Goal: Task Accomplishment & Management: Use online tool/utility

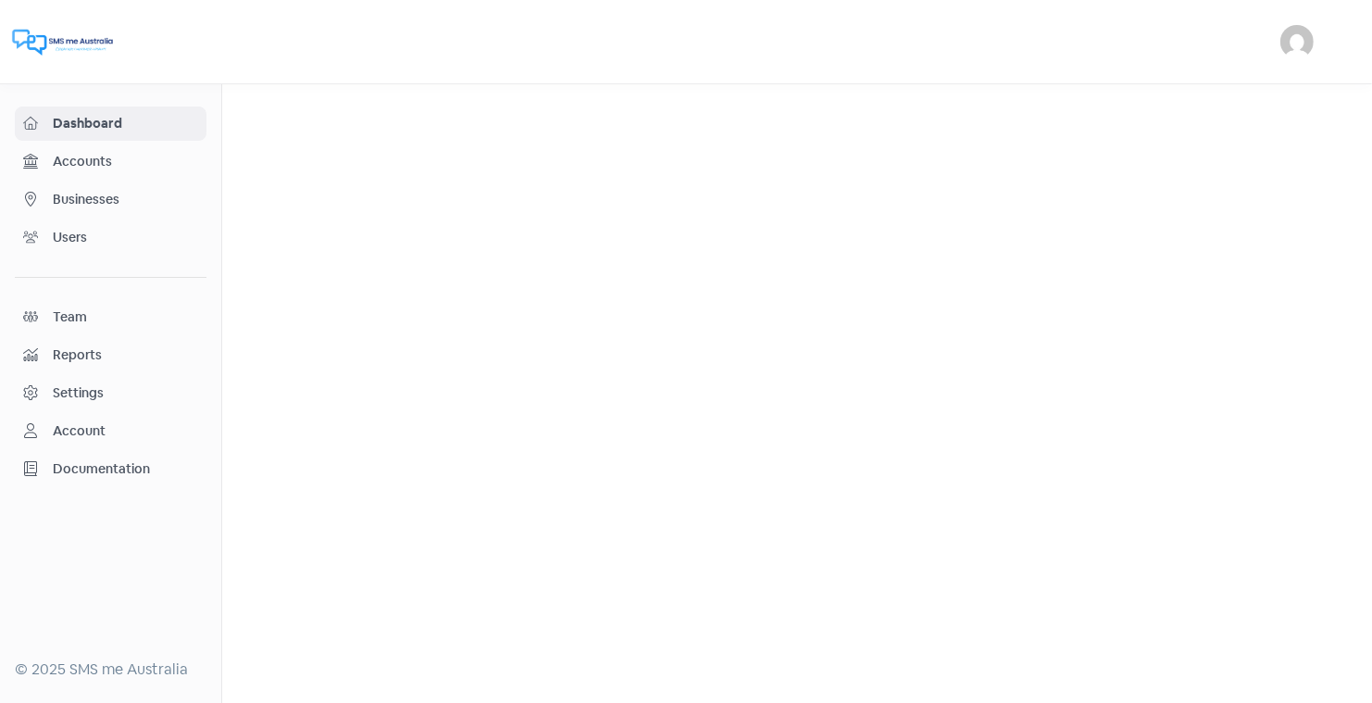
click at [107, 200] on span "Businesses" at bounding box center [125, 199] width 145 height 19
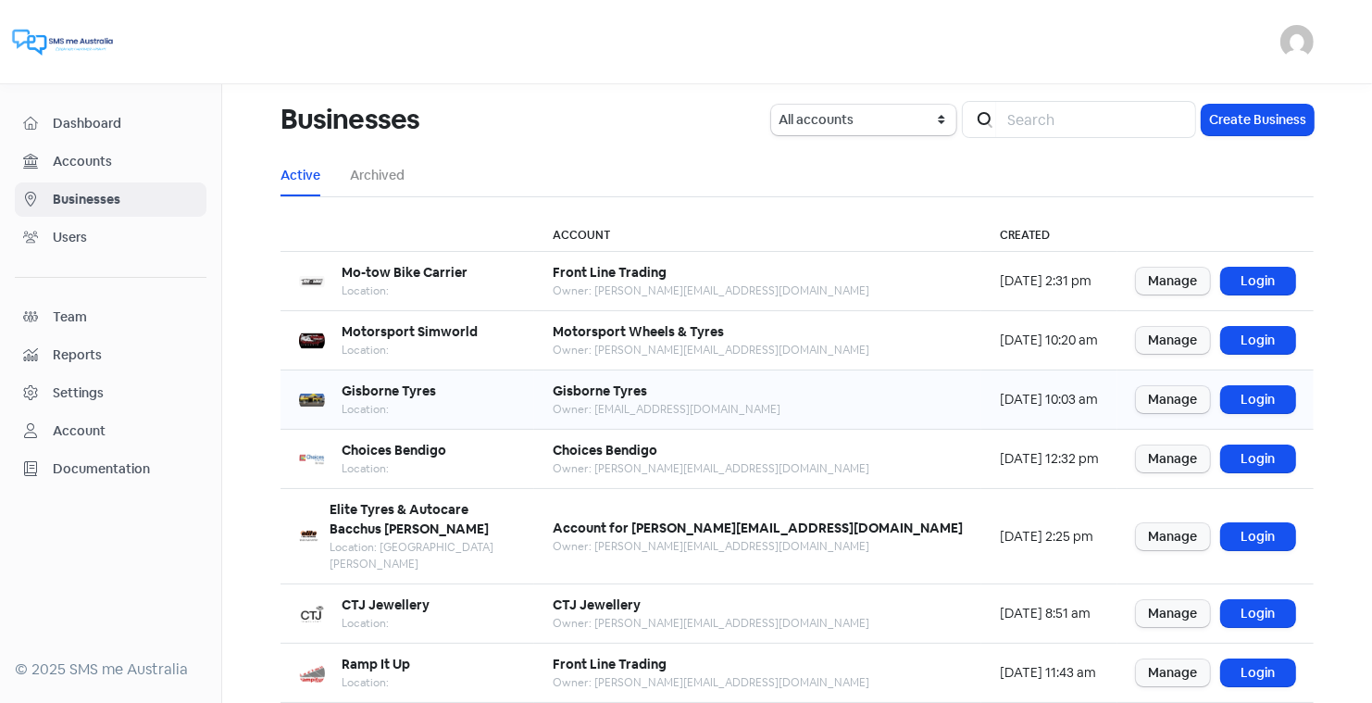
scroll to position [225, 0]
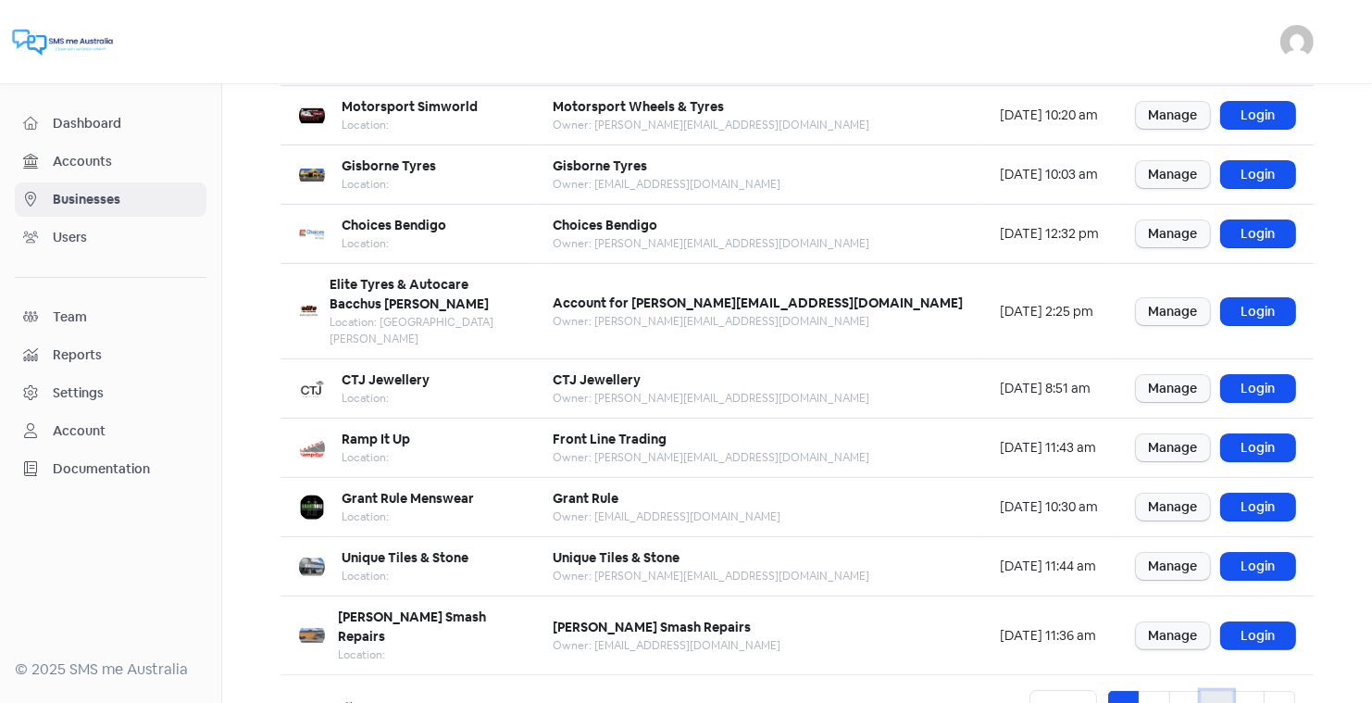
click at [1220, 691] on link "4" at bounding box center [1217, 708] width 32 height 35
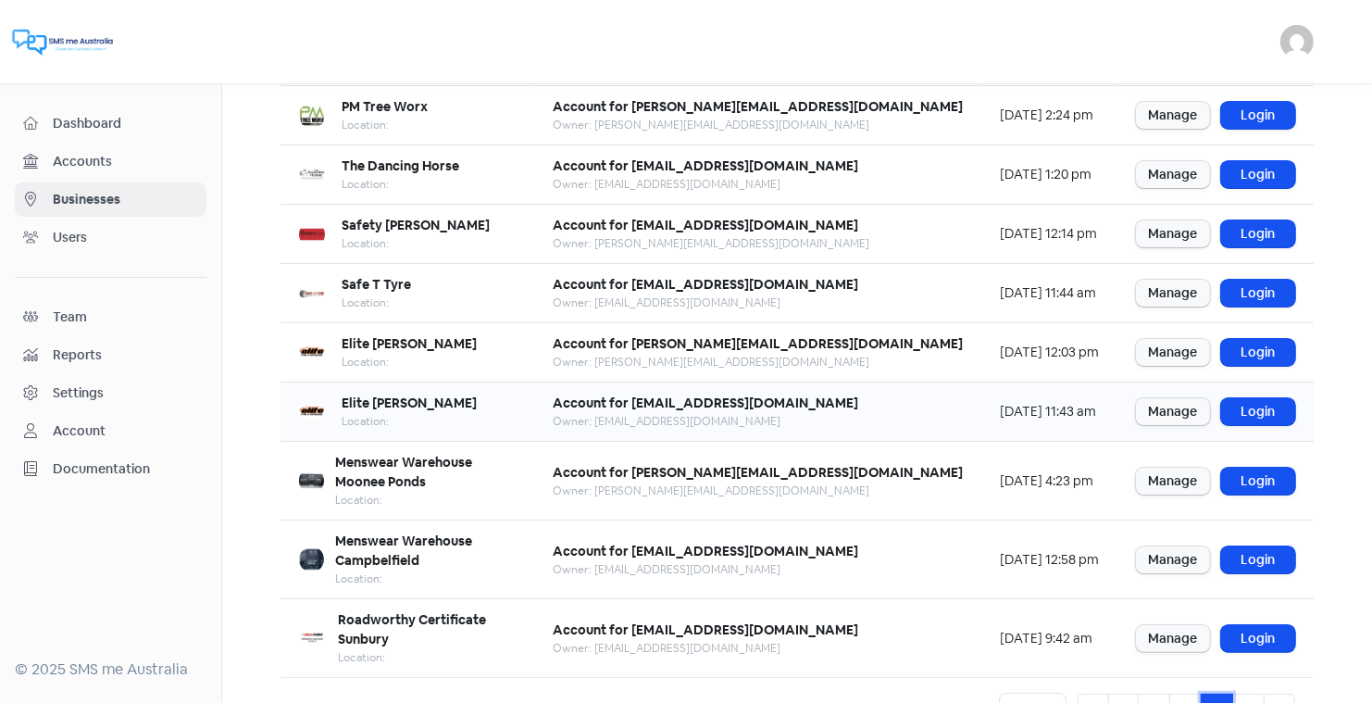
scroll to position [196, 0]
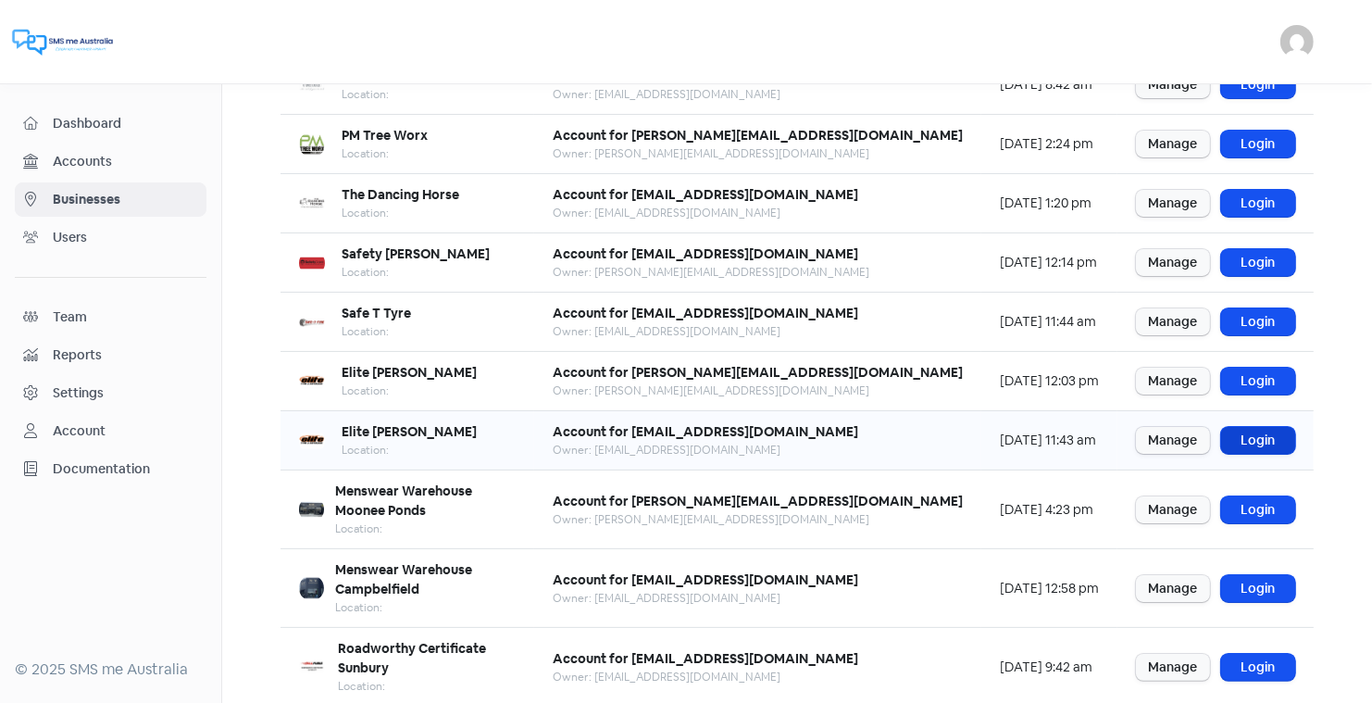
click at [1258, 430] on link "Login" at bounding box center [1258, 440] width 74 height 27
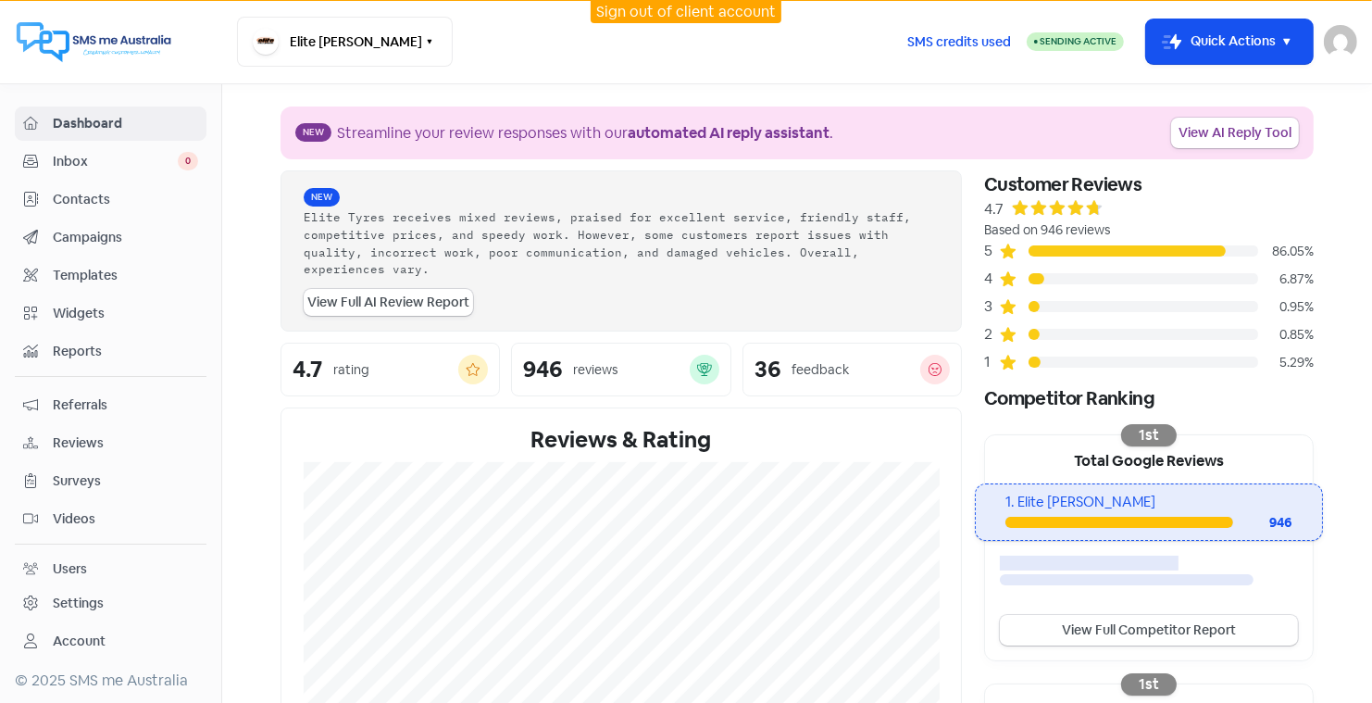
click at [673, 10] on link "Sign out of client account" at bounding box center [686, 11] width 180 height 19
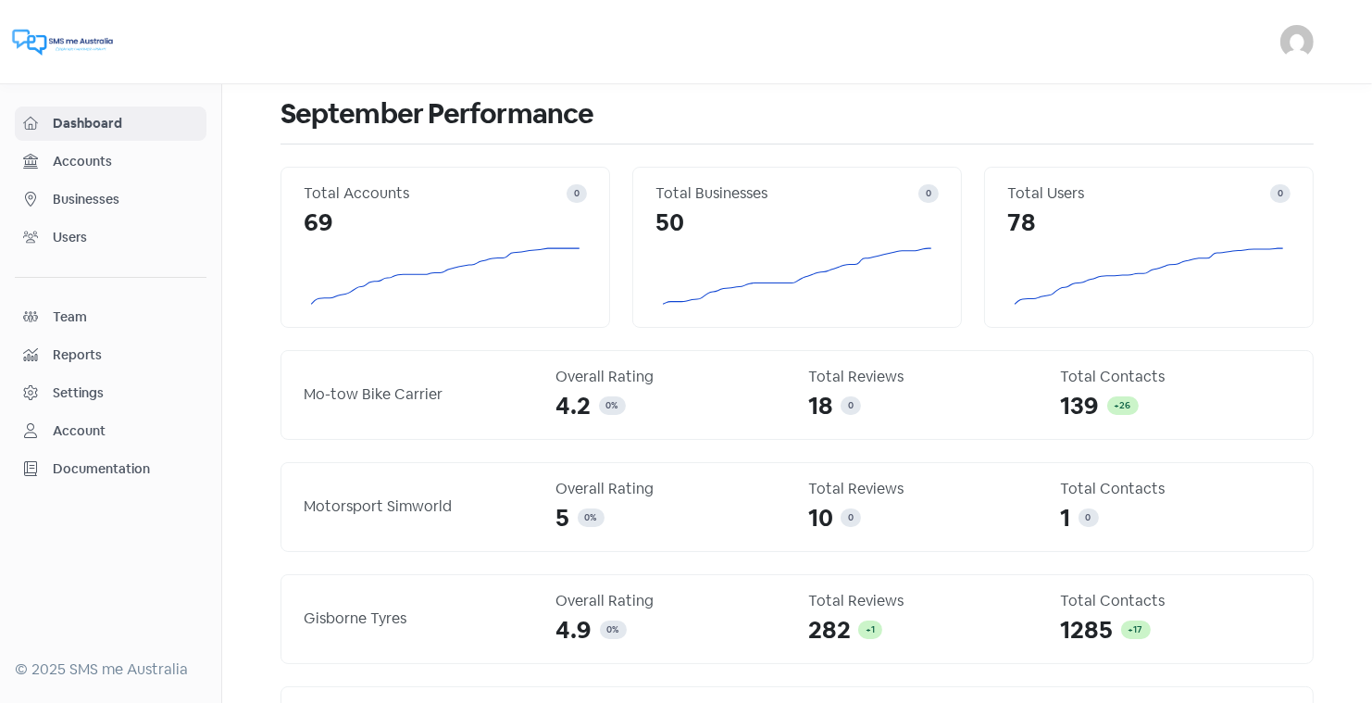
click at [93, 197] on span "Businesses" at bounding box center [125, 199] width 145 height 19
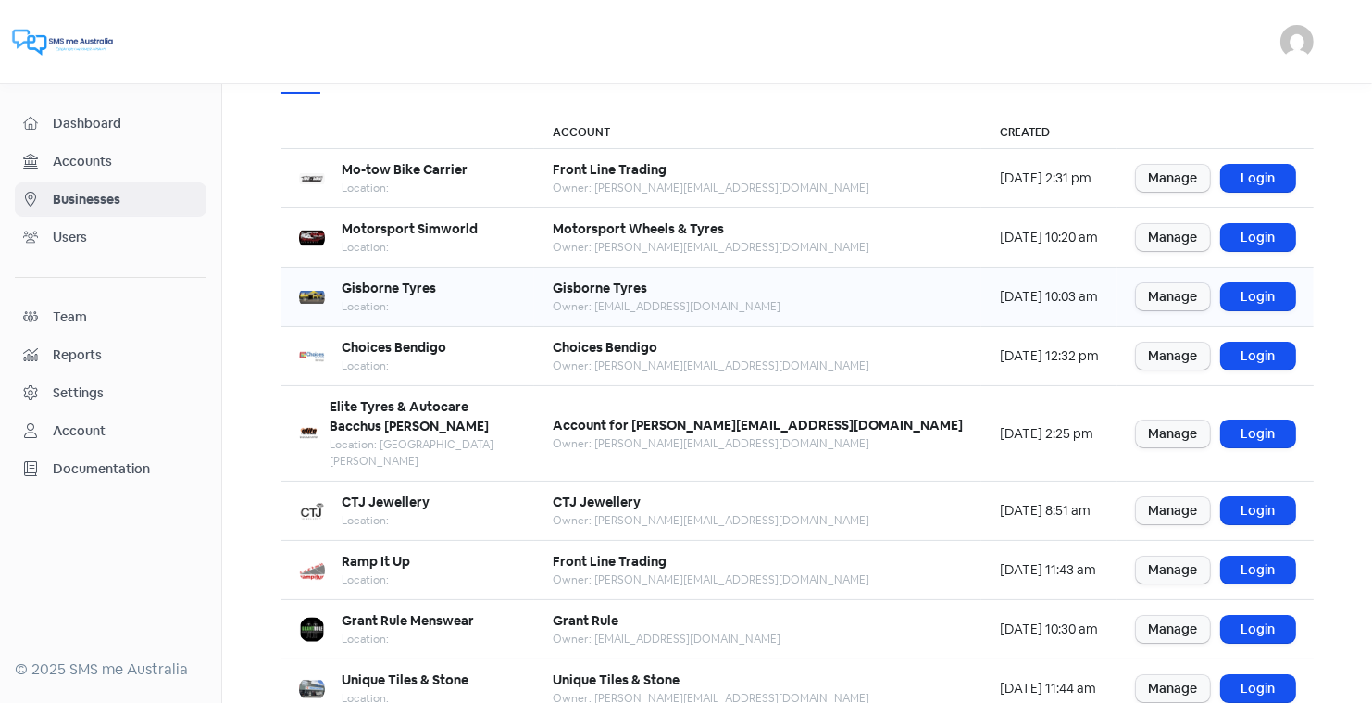
scroll to position [98, 0]
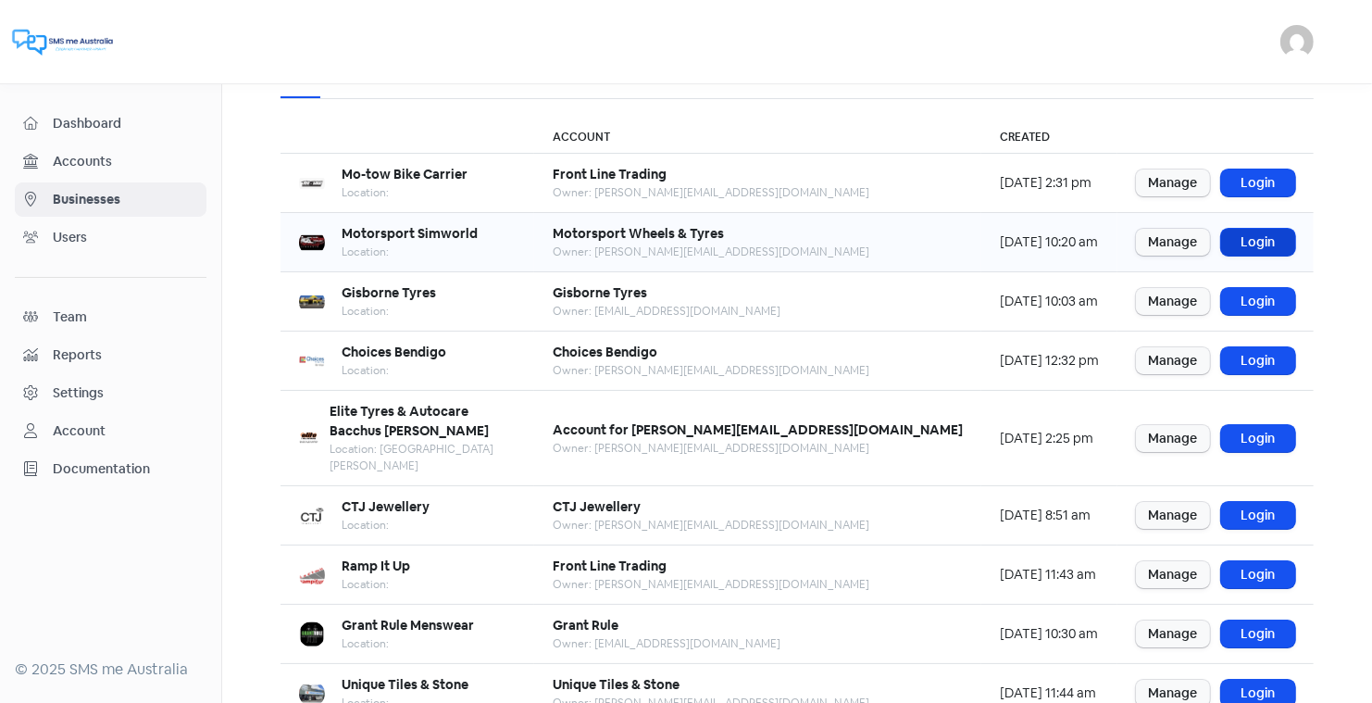
click at [1260, 232] on link "Login" at bounding box center [1258, 242] width 74 height 27
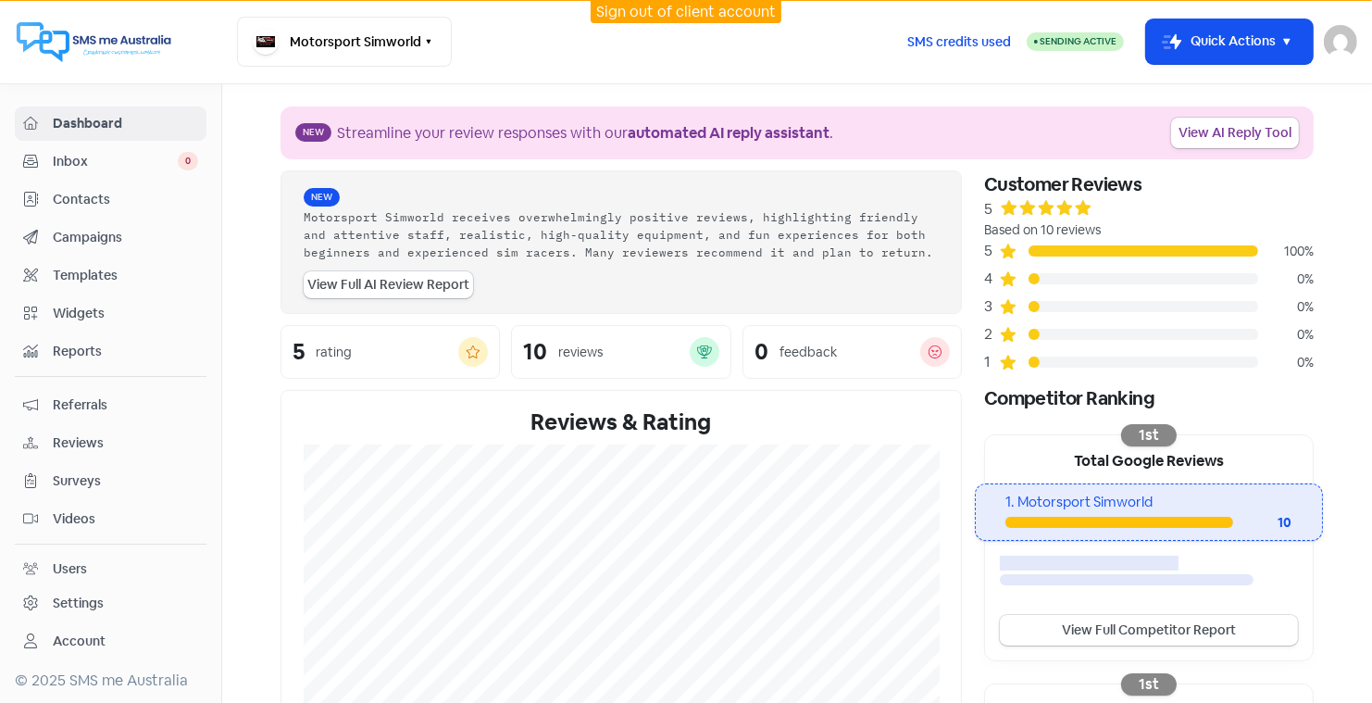
click at [679, 8] on link "Sign out of client account" at bounding box center [686, 11] width 180 height 19
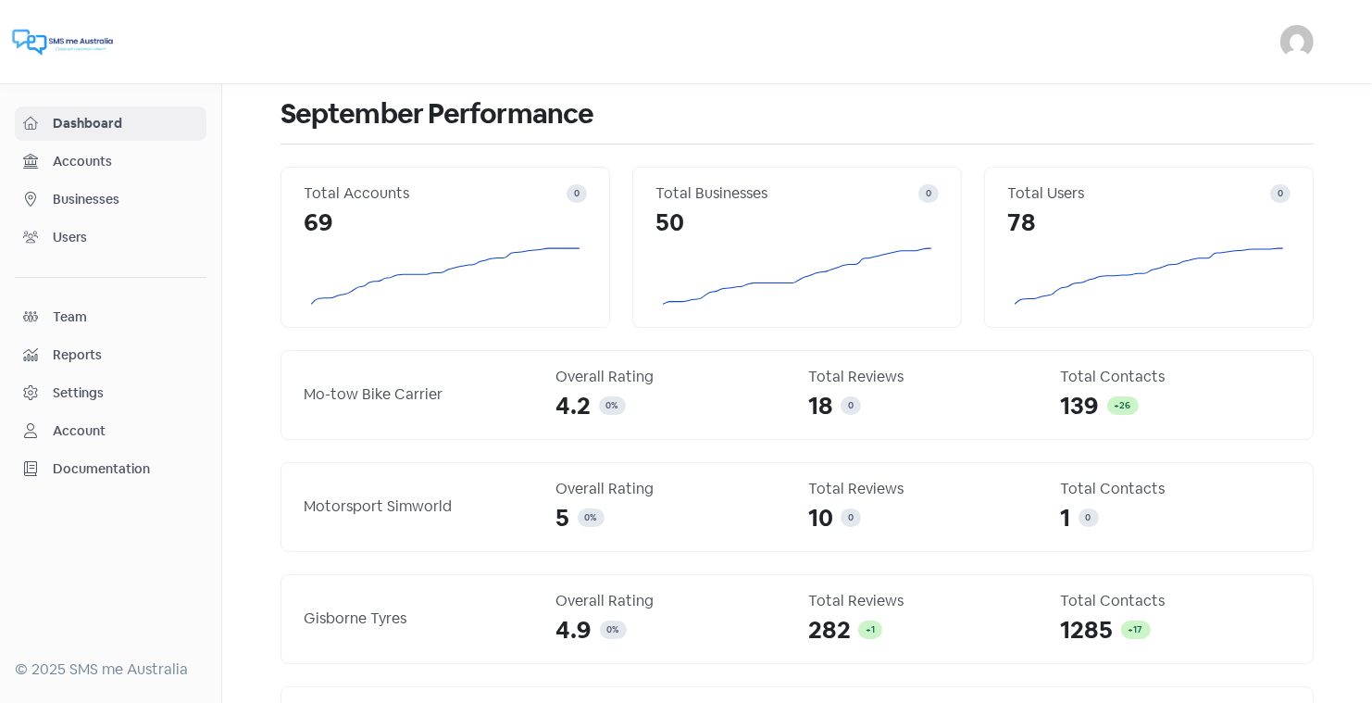
click at [98, 199] on span "Businesses" at bounding box center [125, 199] width 145 height 19
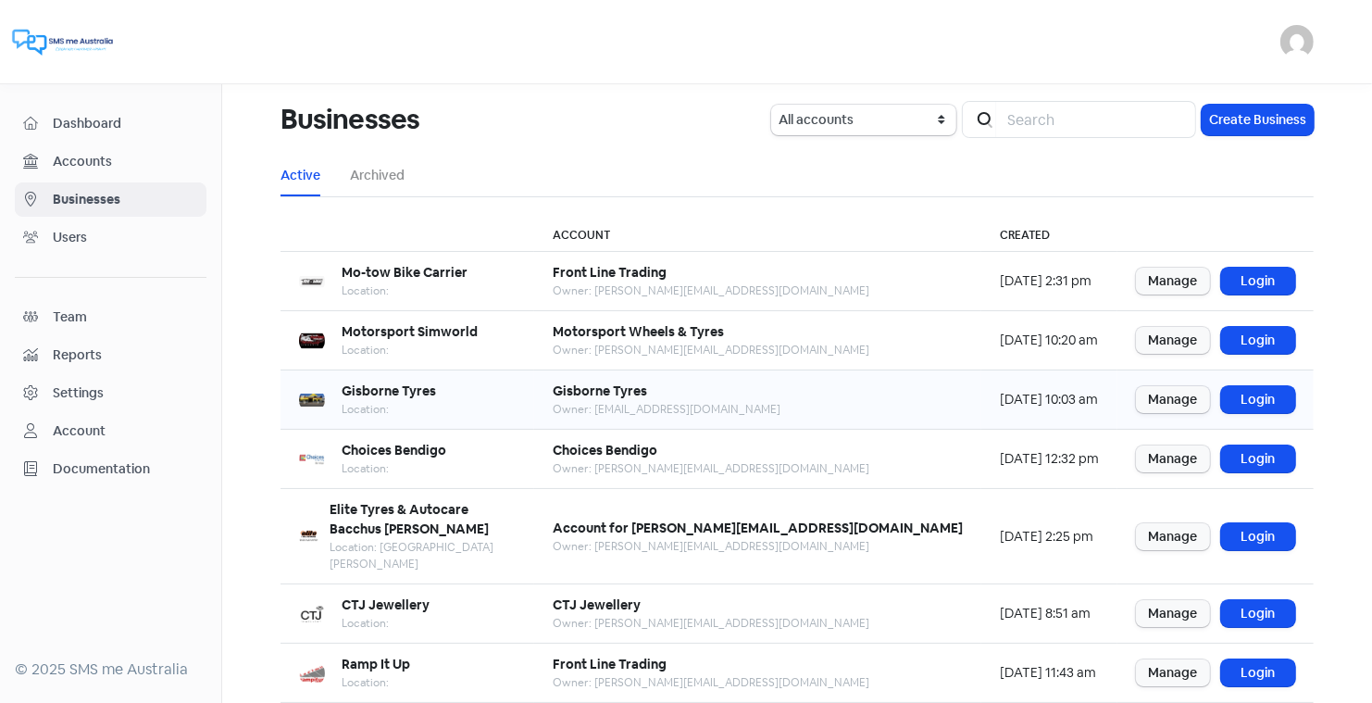
scroll to position [225, 0]
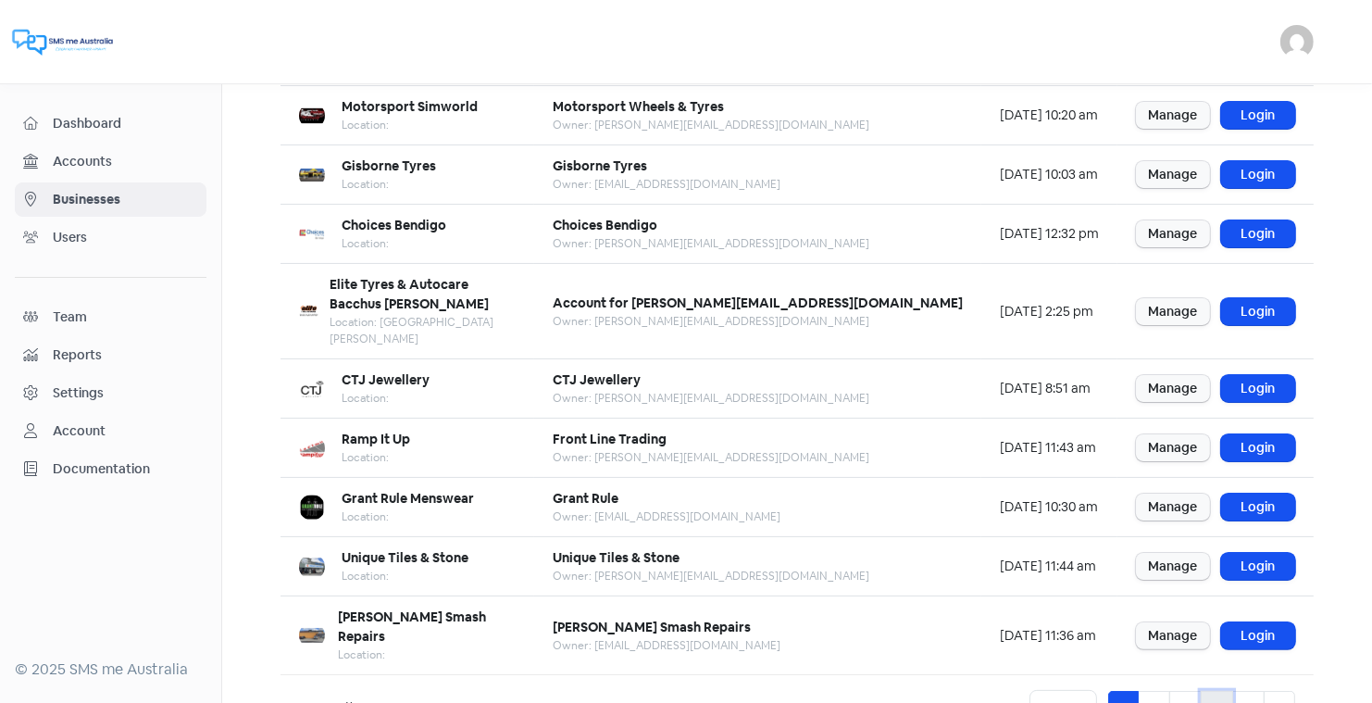
click at [1209, 691] on link "4" at bounding box center [1217, 708] width 32 height 35
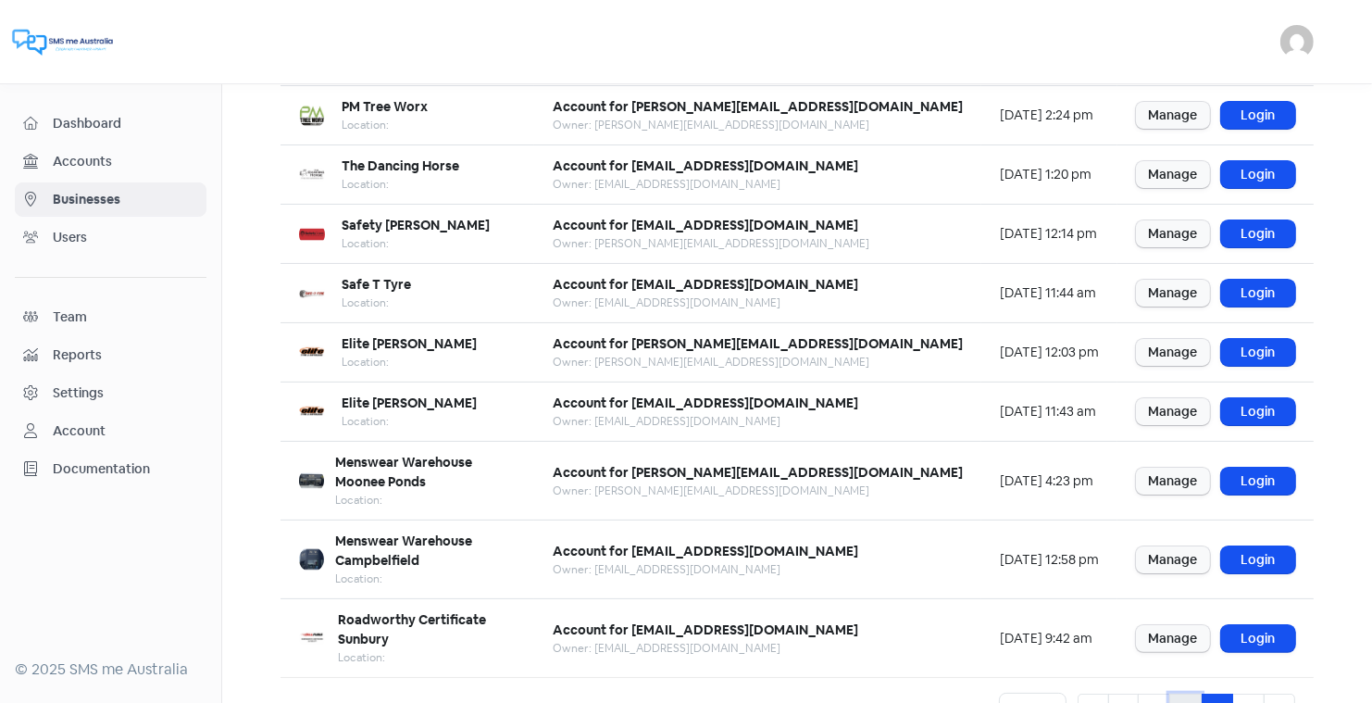
click at [1185, 693] on link "3" at bounding box center [1185, 710] width 32 height 35
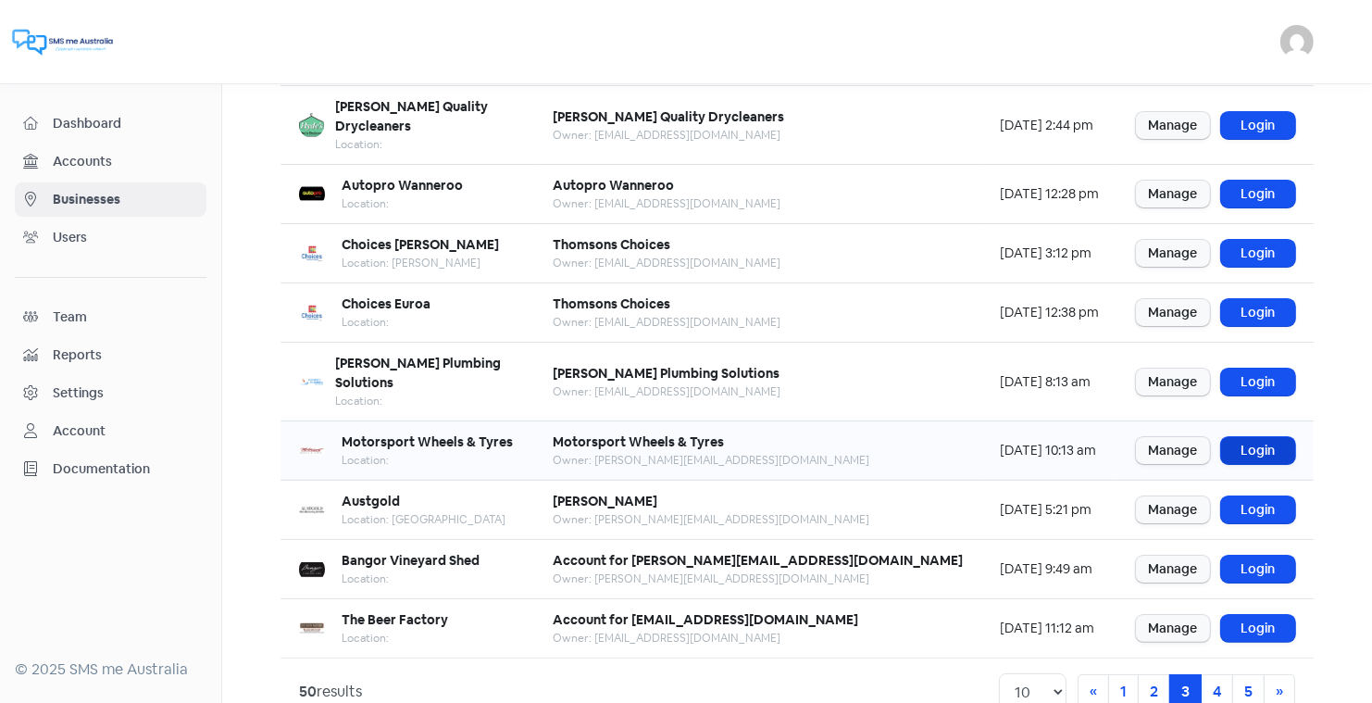
click at [1267, 437] on link "Login" at bounding box center [1258, 450] width 74 height 27
